Goal: Download file/media

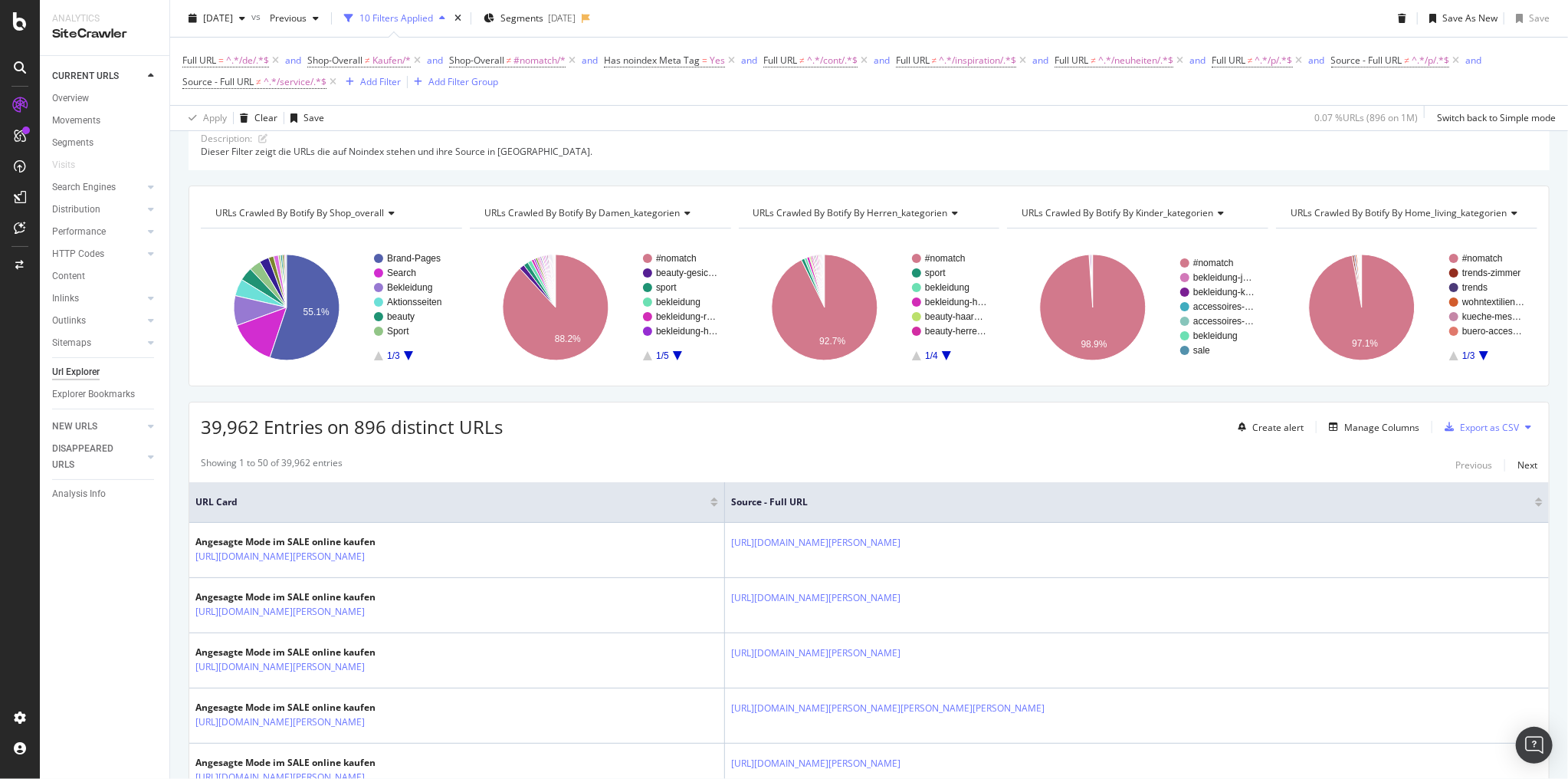
scroll to position [306, 0]
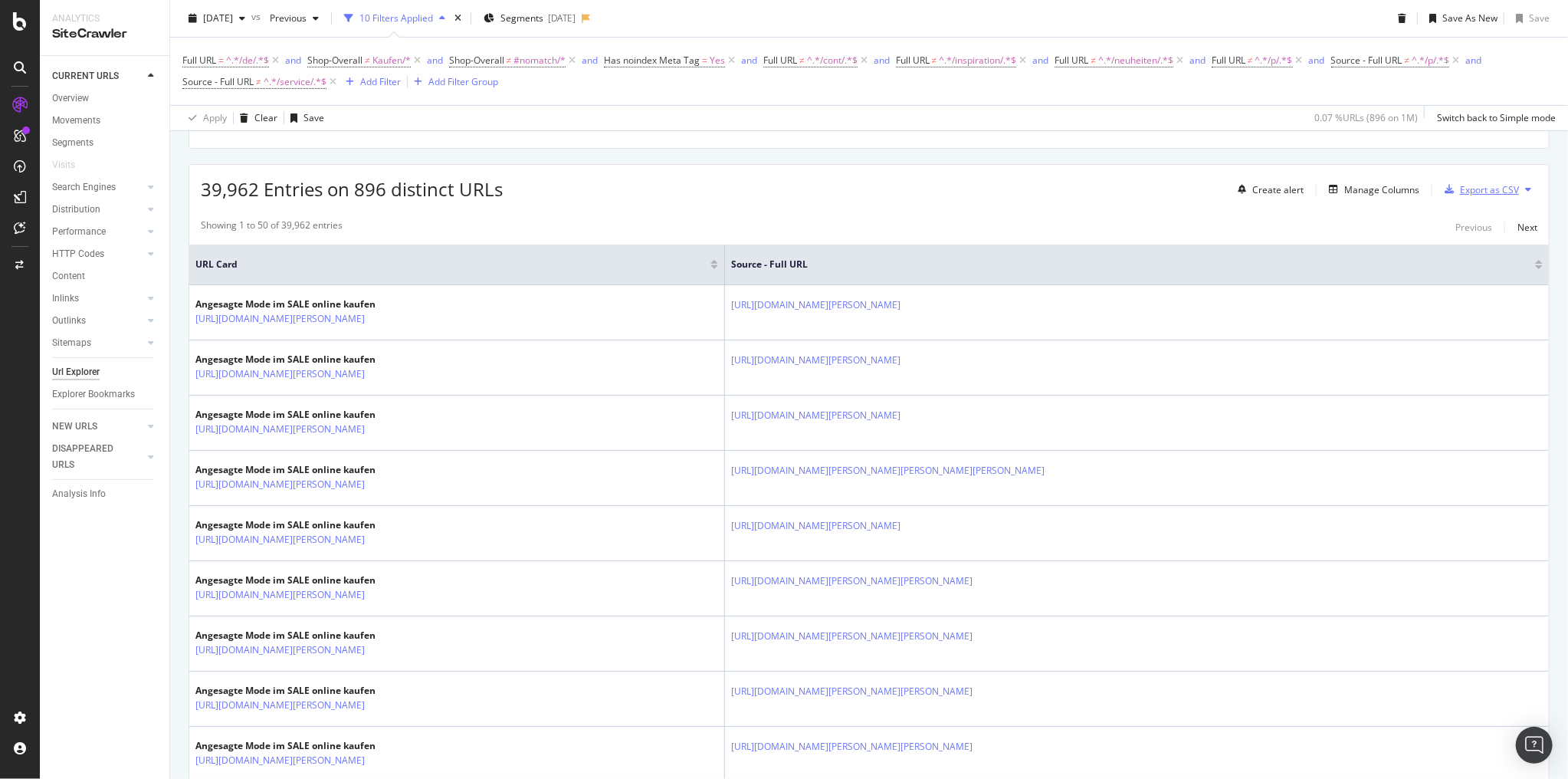
click at [1487, 197] on div "Export as CSV" at bounding box center [1478, 189] width 80 height 23
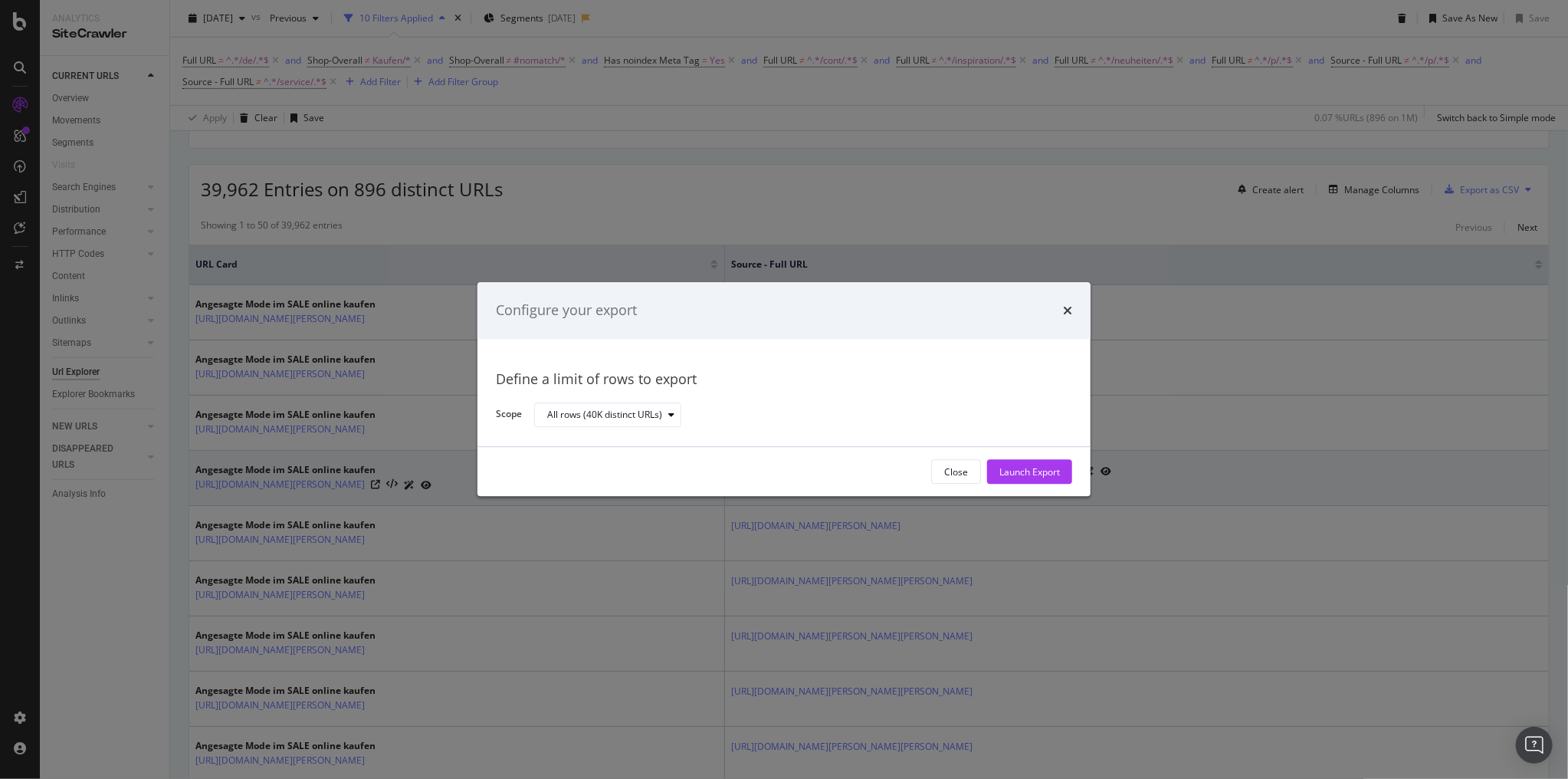
click at [1043, 470] on div "Launch Export" at bounding box center [1029, 472] width 60 height 13
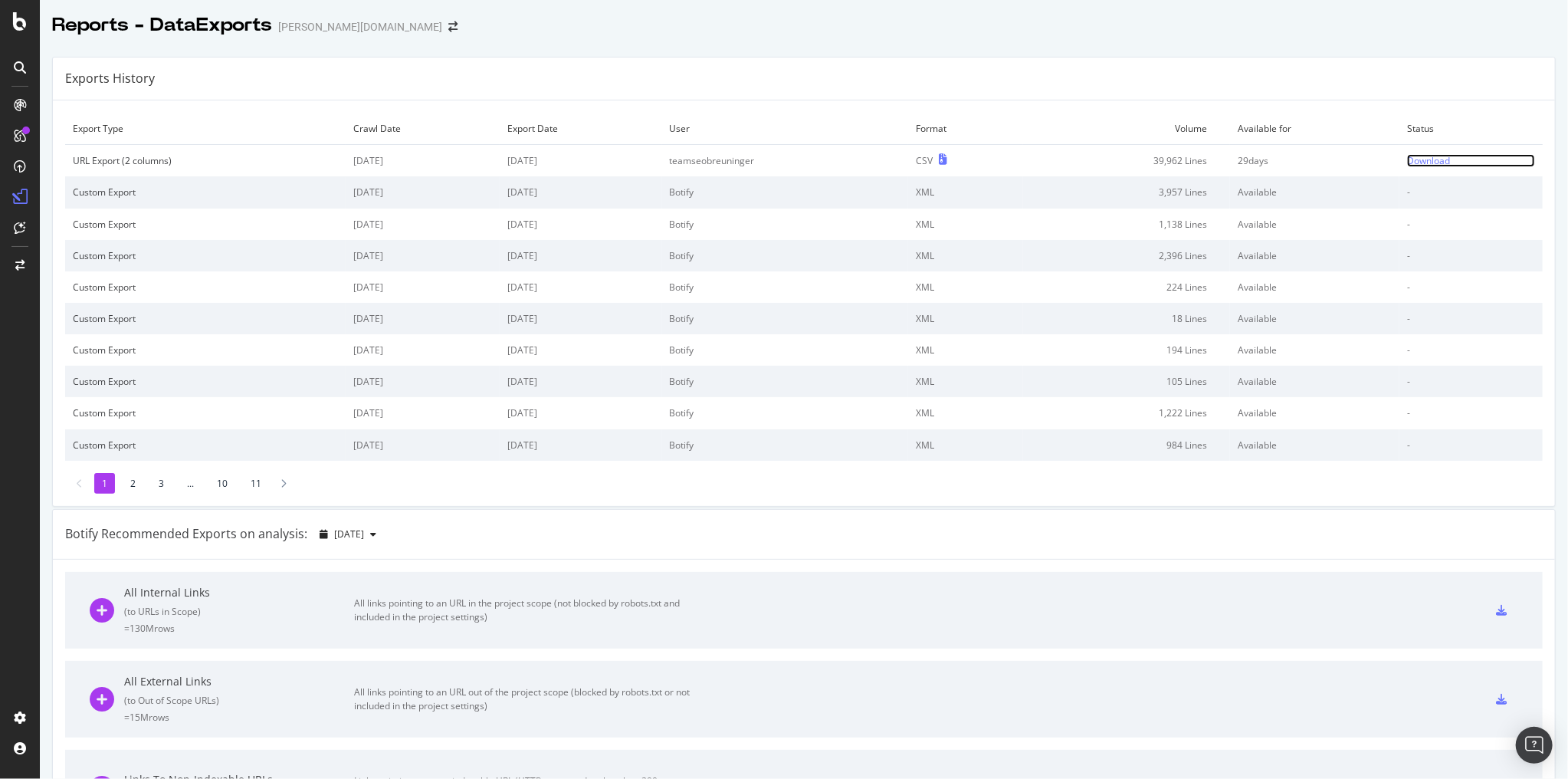
click at [1407, 163] on div "Download" at bounding box center [1428, 160] width 43 height 13
